Goal: Use online tool/utility: Use online tool/utility

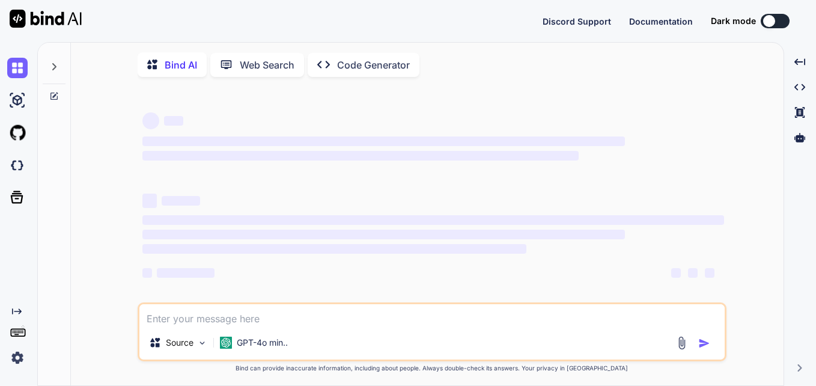
click at [56, 67] on icon at bounding box center [54, 67] width 10 height 10
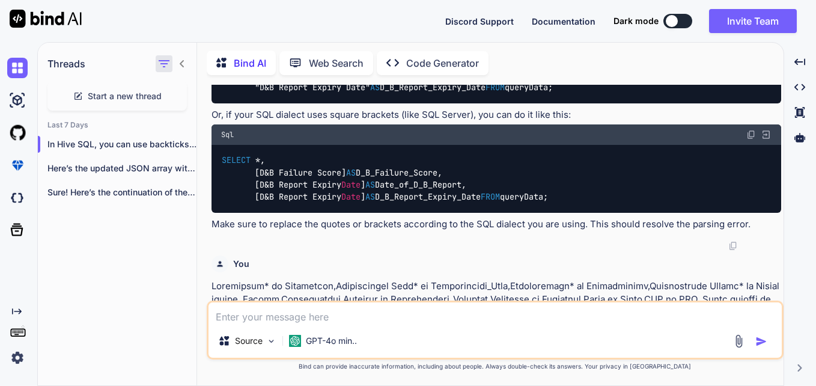
scroll to position [421, 0]
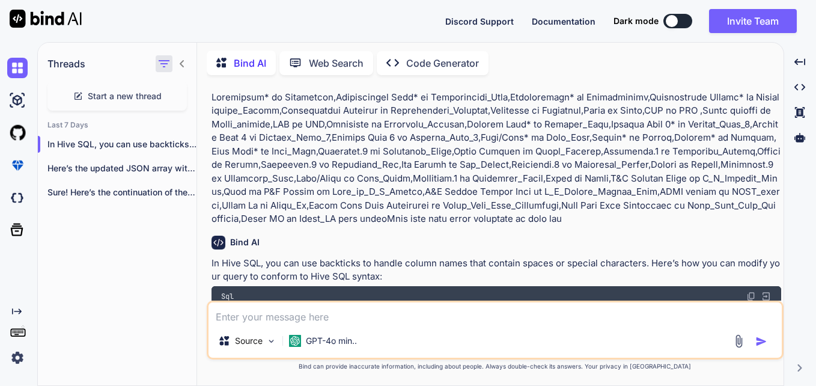
type textarea "x"
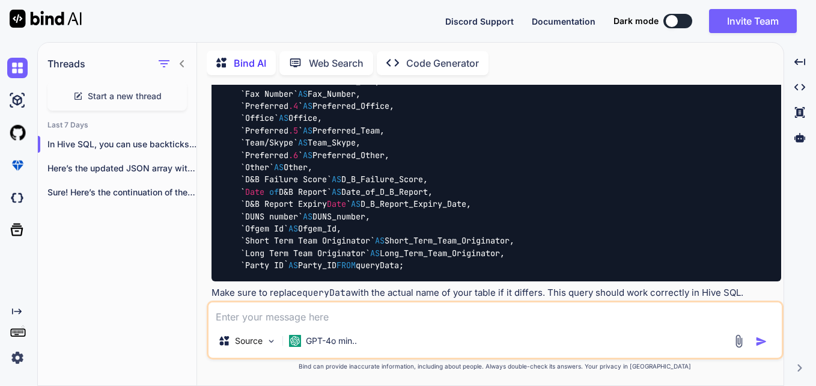
scroll to position [1009, 0]
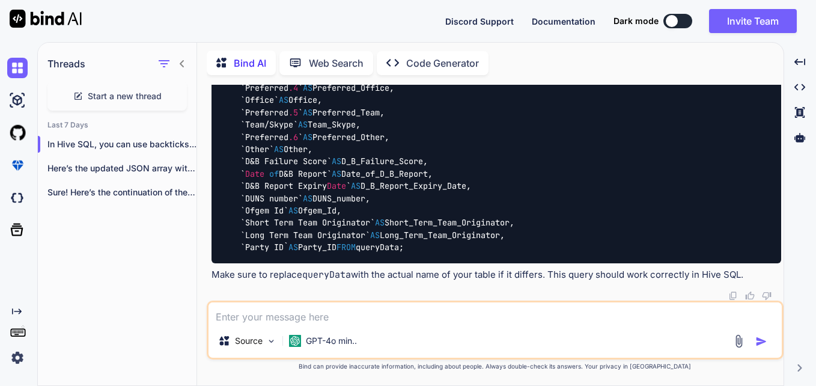
click at [458, 318] on textarea at bounding box center [494, 313] width 573 height 22
paste textarea "Originator* Parent Name* Organisation Name* Incorporated* Registration Number* …"
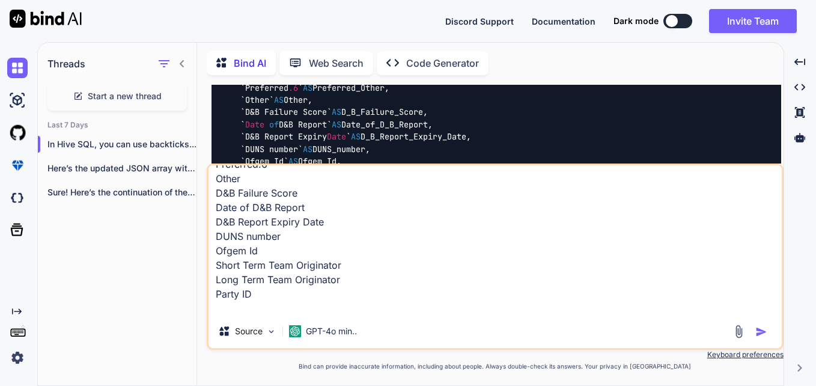
scroll to position [419, 0]
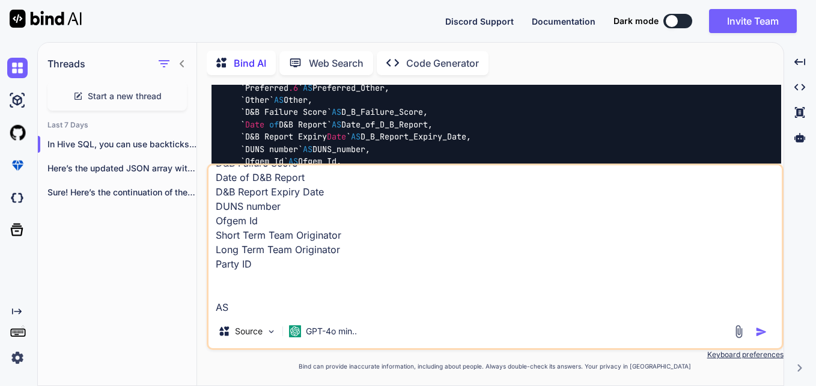
paste textarea "Originator Parent_Name Organisation_Name Incorporated Registration_Number Organ…"
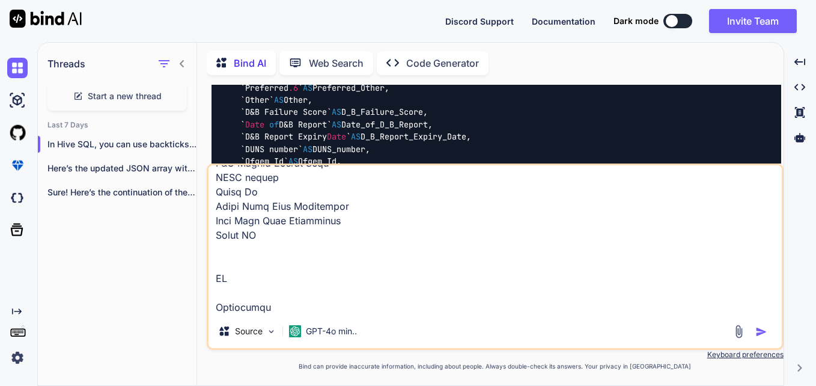
scroll to position [967, 0]
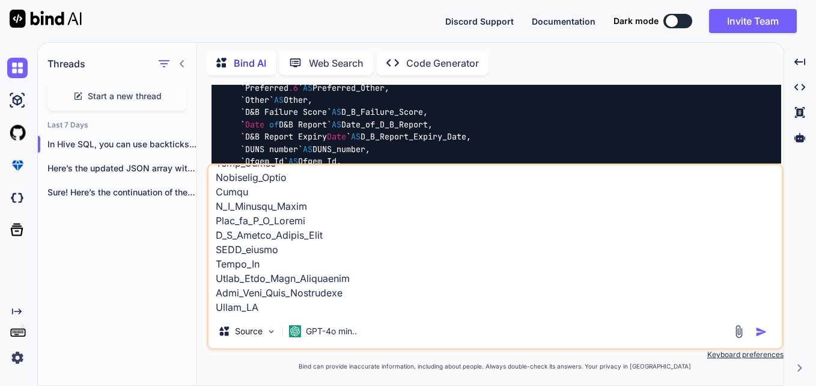
type textarea "Similarly make a query for renaming the following columns - Originator* Parent …"
click at [764, 333] on img "button" at bounding box center [761, 332] width 12 height 12
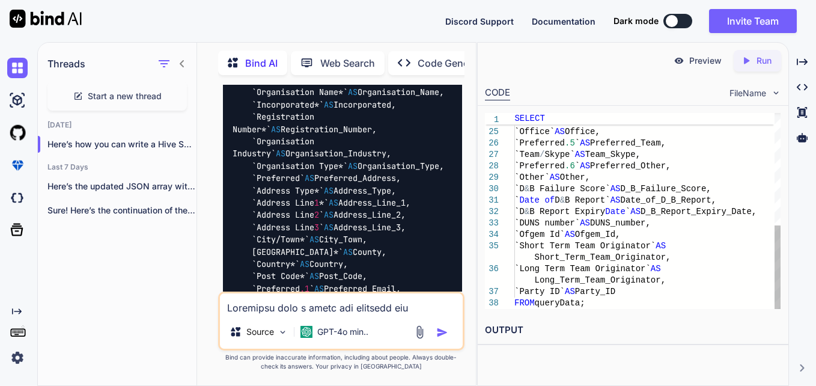
scroll to position [0, 0]
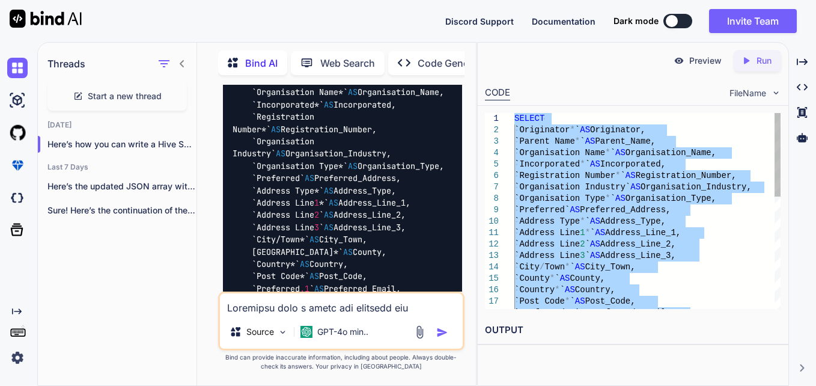
drag, startPoint x: 595, startPoint y: 301, endPoint x: 529, endPoint y: 109, distance: 202.7
type textarea "SELECT `Originator*` AS Originator, `Parent Name*` AS Parent_Name, `Organisatio…"
click at [371, 309] on textarea at bounding box center [341, 304] width 243 height 22
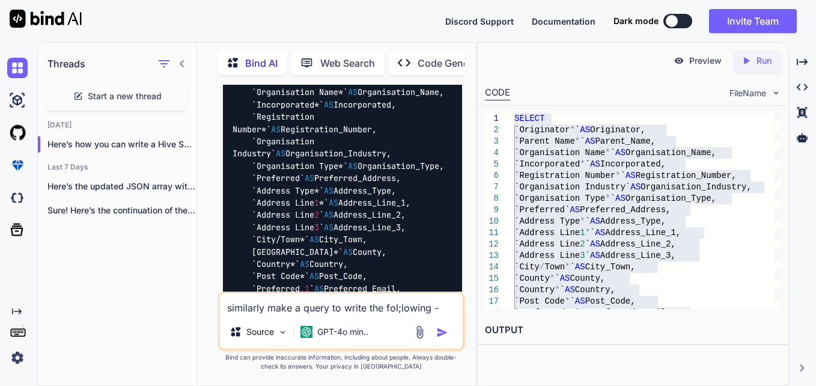
paste textarea "Organisation* Prefix First Name* Last Name* Job Title* Role* Primary Contact (Y…"
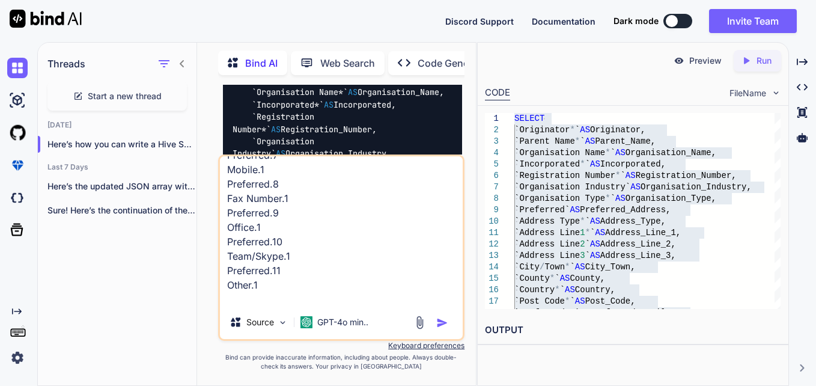
scroll to position [491, 0]
paste textarea "Organisation Prefix First_Name Last_Name Job_Title Role Primary_Contact_Party P…"
type textarea "similarly make a query to write the fol;lowing - Organisation* Prefix First Nam…"
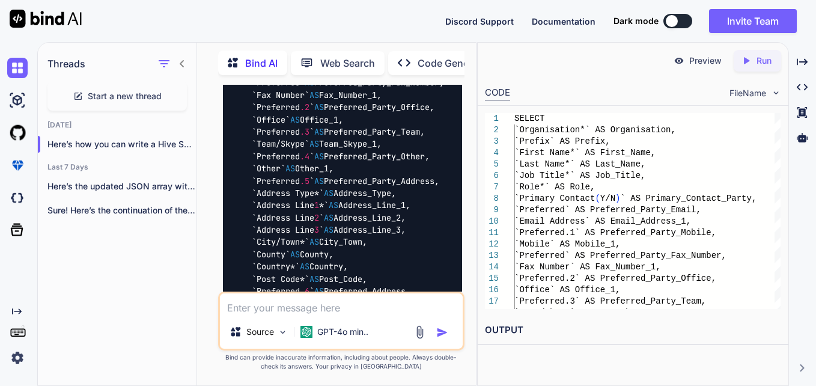
scroll to position [3215, 0]
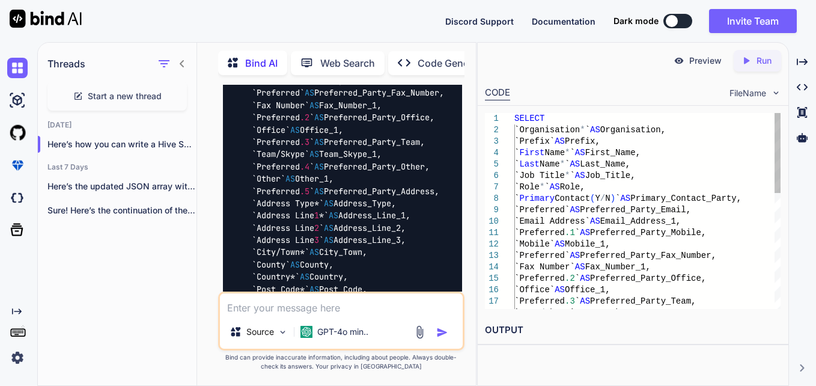
click at [516, 120] on span "SELECT" at bounding box center [529, 119] width 30 height 10
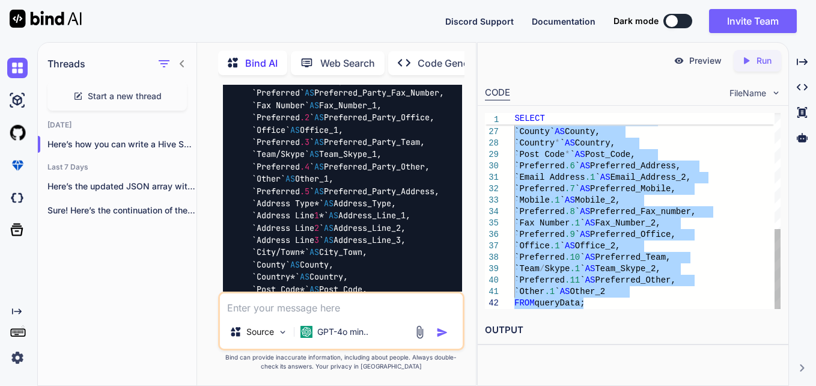
drag, startPoint x: 516, startPoint y: 120, endPoint x: 607, endPoint y: 318, distance: 218.3
type textarea "SELECT `Organisation*` AS Organisation, `Prefix` AS Prefix, `First Name*` AS Fi…"
click at [340, 299] on textarea at bounding box center [341, 304] width 243 height 22
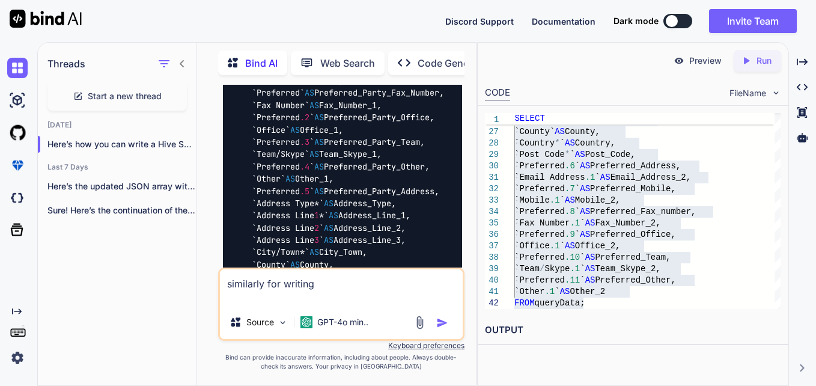
paste textarea "Owner* SPV* Developer Asset Manager Site Name* Grid Capacity (MW) Grid Capacity…"
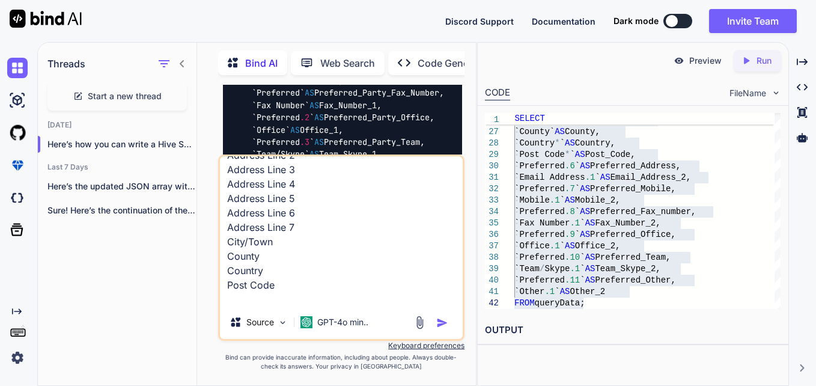
scroll to position [347, 0]
paste textarea "Owner SPV Developer Asset_Manager Site_Name Grid_Capacity_MW Grid_Capacity_kVA …"
type textarea "similarly for writing Owner* SPV* Developer Asset Manager Site Name* Grid Capac…"
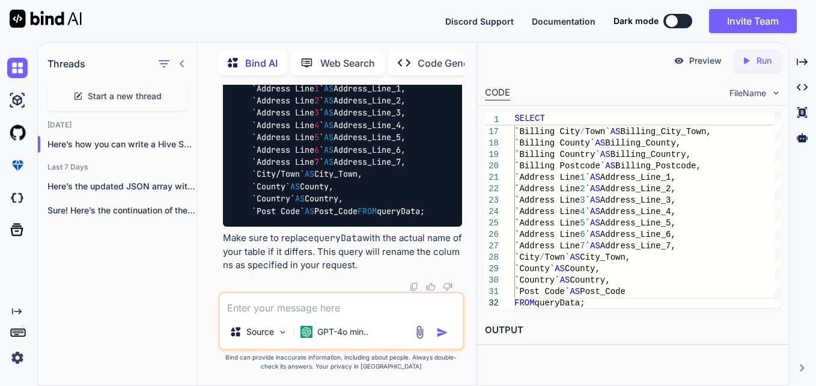
scroll to position [4537, 0]
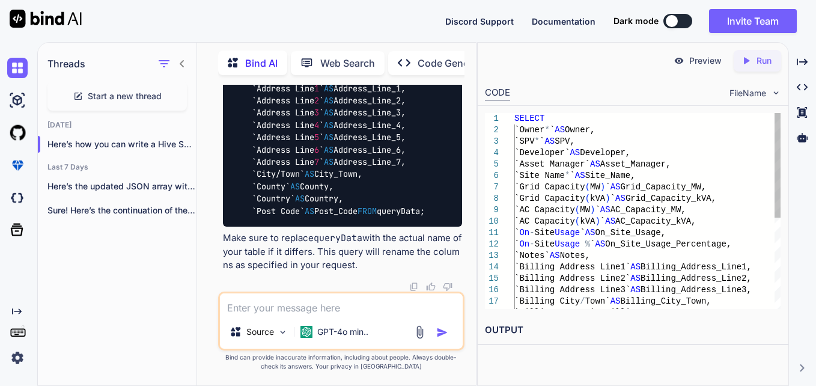
click at [516, 119] on span "SELECT" at bounding box center [529, 119] width 30 height 10
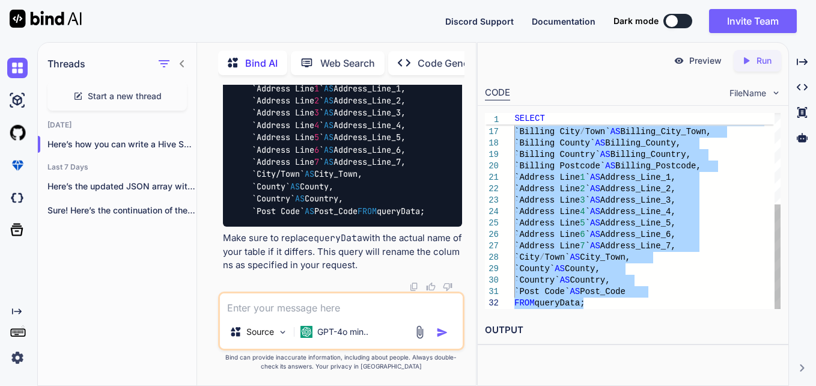
drag, startPoint x: 516, startPoint y: 119, endPoint x: 592, endPoint y: 309, distance: 204.6
type textarea "SELECT `Owner*` AS Owner, `SPV*` AS SPV, `Developer` AS Developer, `Asset Manag…"
click at [289, 307] on textarea at bounding box center [341, 304] width 243 height 22
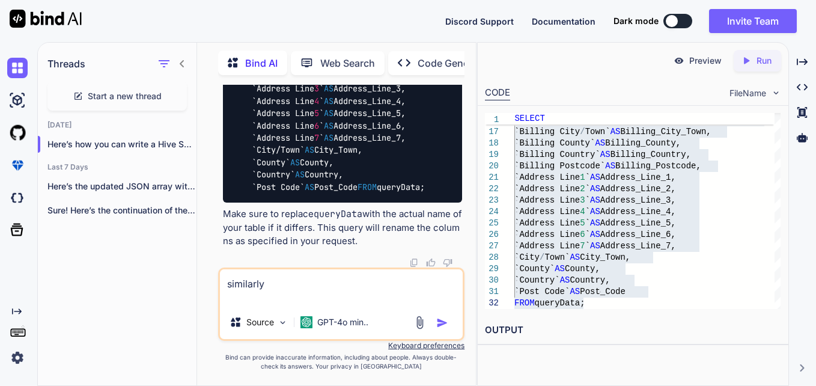
paste textarea "Site Name* MPAN Core* Technology Type Total Installed Capacity (MW) Annual Expo…"
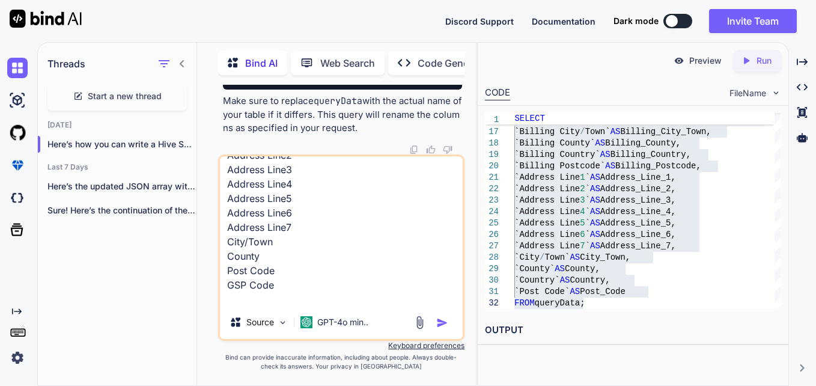
scroll to position [607, 0]
paste textarea "Site_Name MPAN_Core Technology_Type Total_Installed_Capacity_MW Annual_Export_V…"
type textarea "similarly Site Name* MPAN Core* Technology Type Total Installed Capacity (MW) A…"
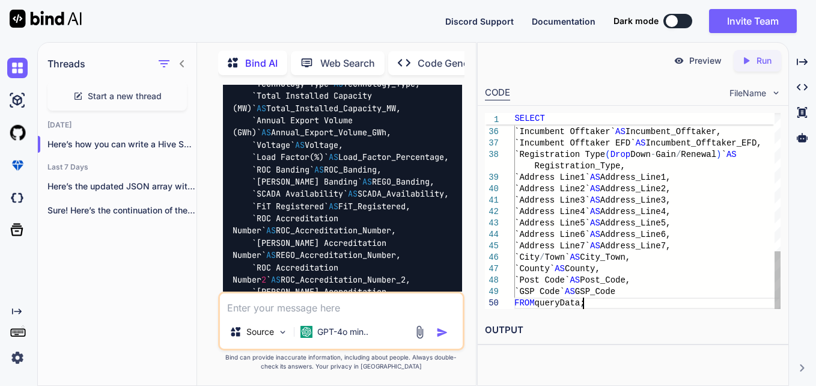
scroll to position [0, 0]
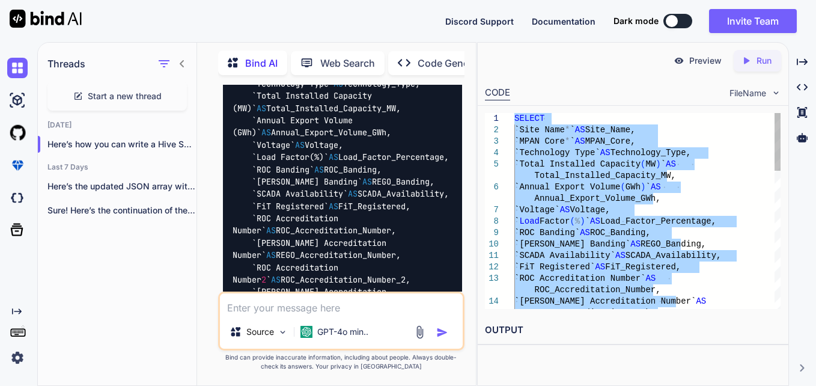
drag, startPoint x: 586, startPoint y: 305, endPoint x: 514, endPoint y: 102, distance: 215.5
type textarea "SELECT `Site Name*` AS Site_Name, `MPAN Core*` AS MPAN_Core, `Technology Type` …"
